Goal: Task Accomplishment & Management: Manage account settings

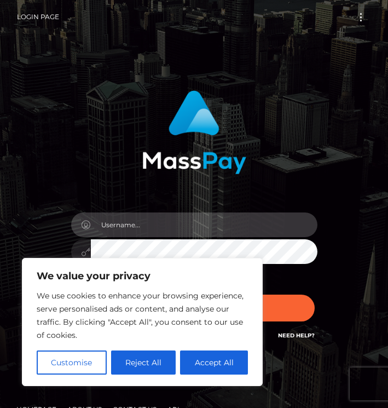
type input "adriellyllove@gmail.com"
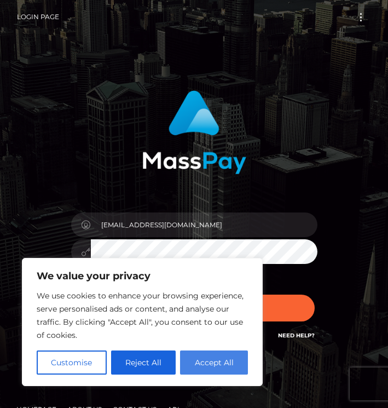
click at [210, 364] on button "Accept All" at bounding box center [214, 362] width 68 height 24
checkbox input "true"
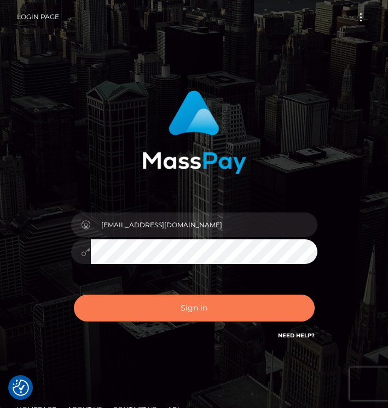
click at [245, 316] on button "Sign in" at bounding box center [194, 307] width 241 height 27
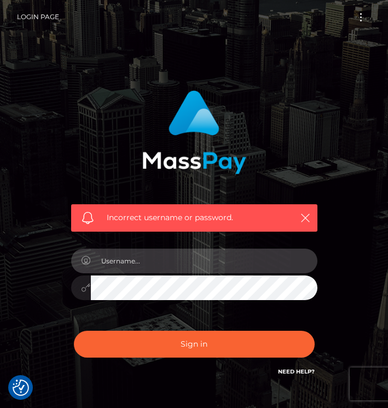
checkbox input "true"
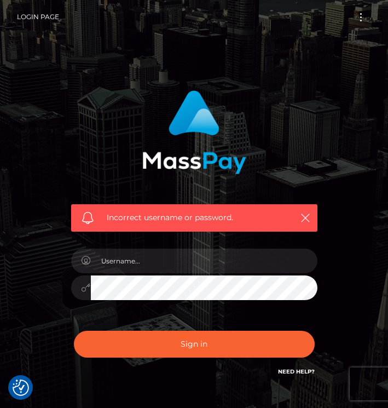
click at [229, 304] on div at bounding box center [194, 282] width 263 height 84
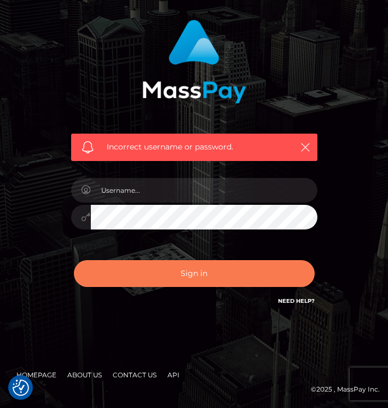
scroll to position [70, 0]
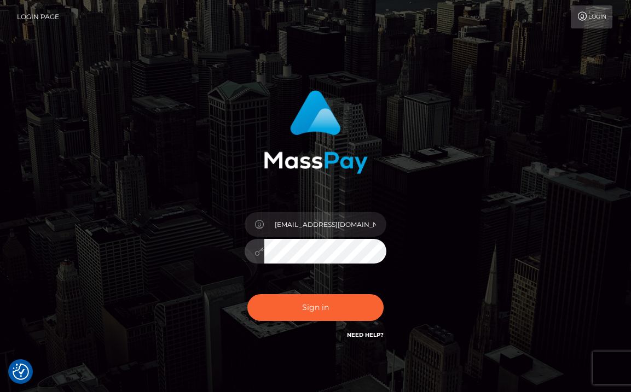
click at [252, 251] on div at bounding box center [255, 251] width 20 height 25
click at [258, 253] on icon at bounding box center [259, 251] width 9 height 9
type input "[EMAIL_ADDRESS][DOMAIN_NAME]"
click at [323, 298] on button "Sign in" at bounding box center [315, 307] width 137 height 27
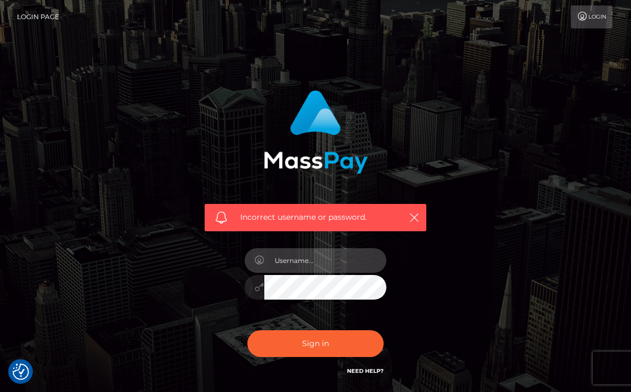
type input "Adriellyllove@gmail.com"
click at [225, 253] on div "Incorrect username or password. Adriellyllove@gmail.com" at bounding box center [315, 234] width 238 height 304
click at [315, 343] on button "Sign in" at bounding box center [315, 343] width 137 height 27
click at [294, 306] on div at bounding box center [315, 282] width 159 height 84
type input "[EMAIL_ADDRESS][DOMAIN_NAME]"
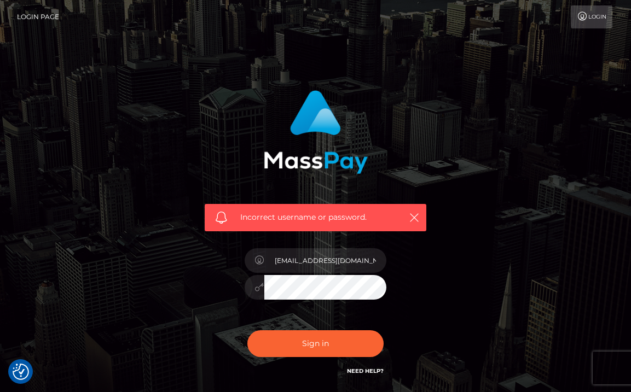
click at [367, 370] on link "Need Help?" at bounding box center [365, 371] width 37 height 7
